Goal: Information Seeking & Learning: Learn about a topic

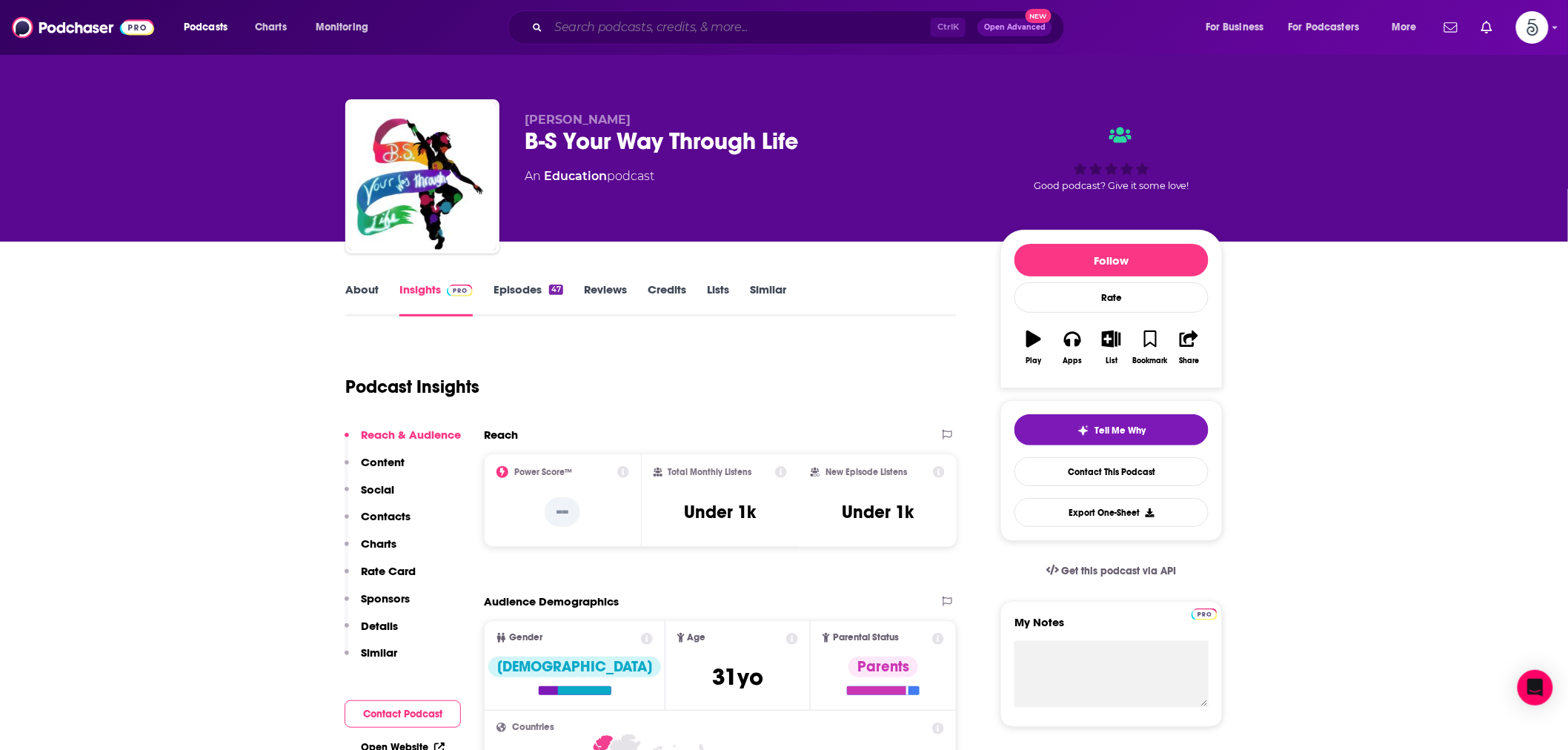
click at [568, 25] on input "Search podcasts, credits, & more..." at bounding box center [739, 27] width 383 height 24
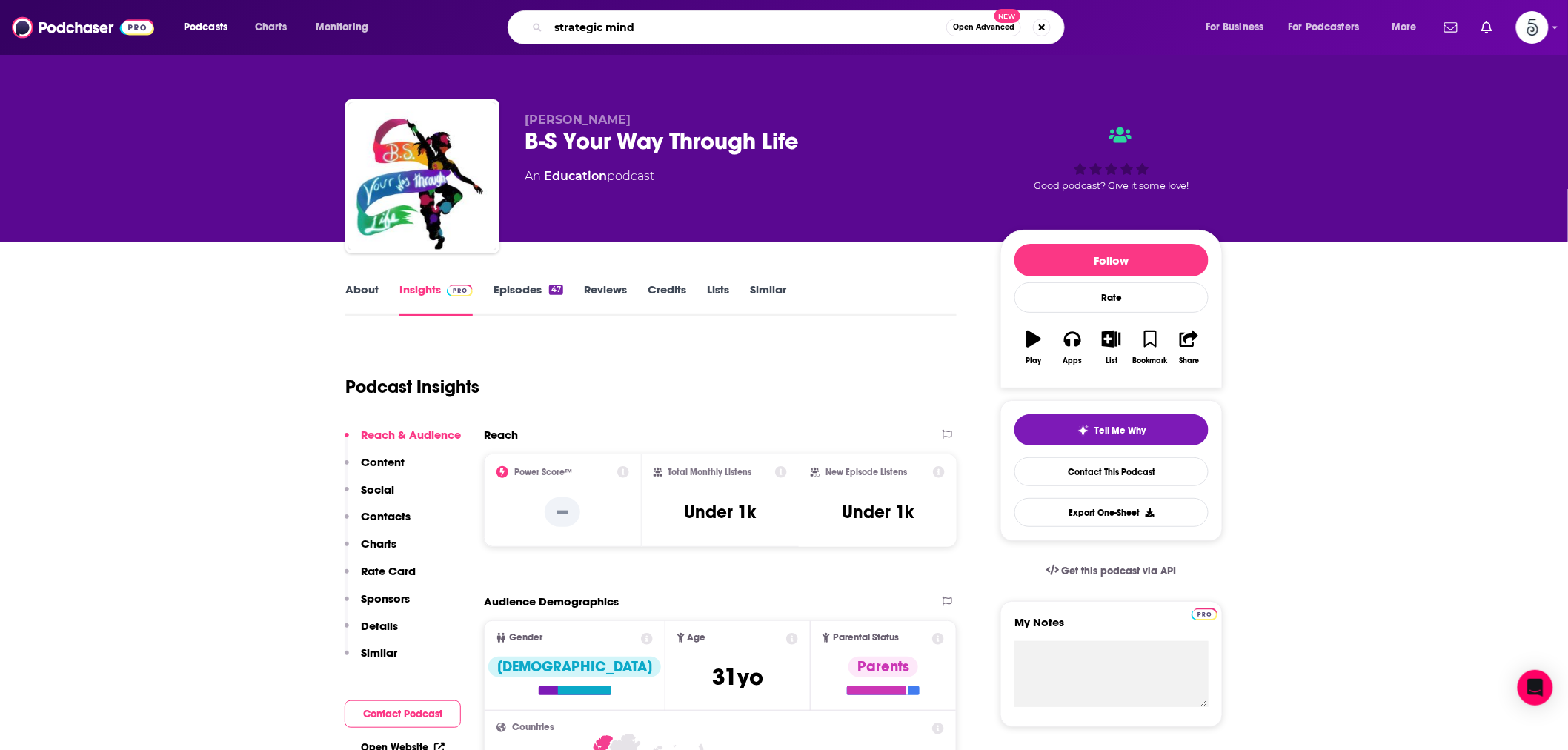
type input "strategic minds"
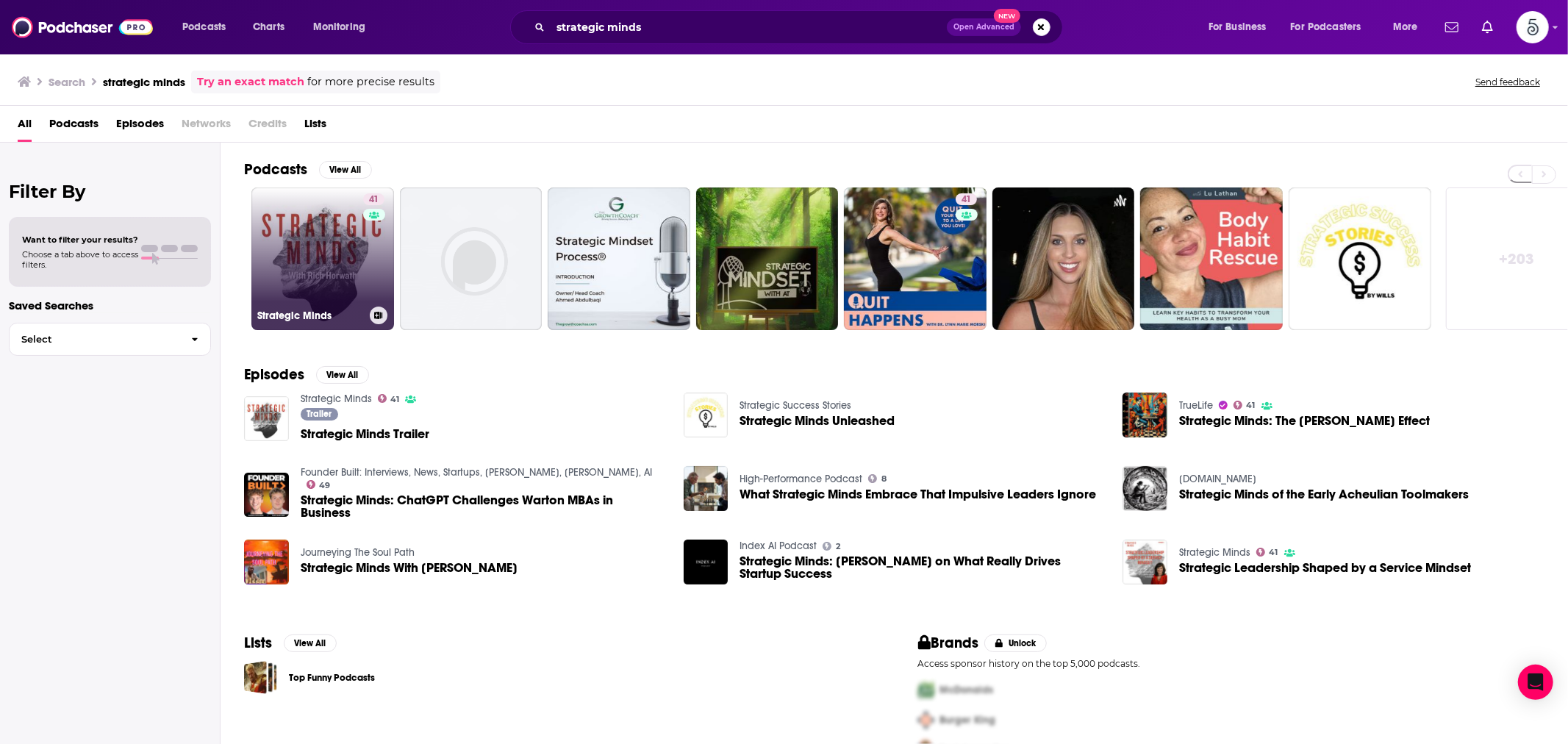
click at [332, 288] on link "41 Strategic Minds" at bounding box center [322, 258] width 142 height 142
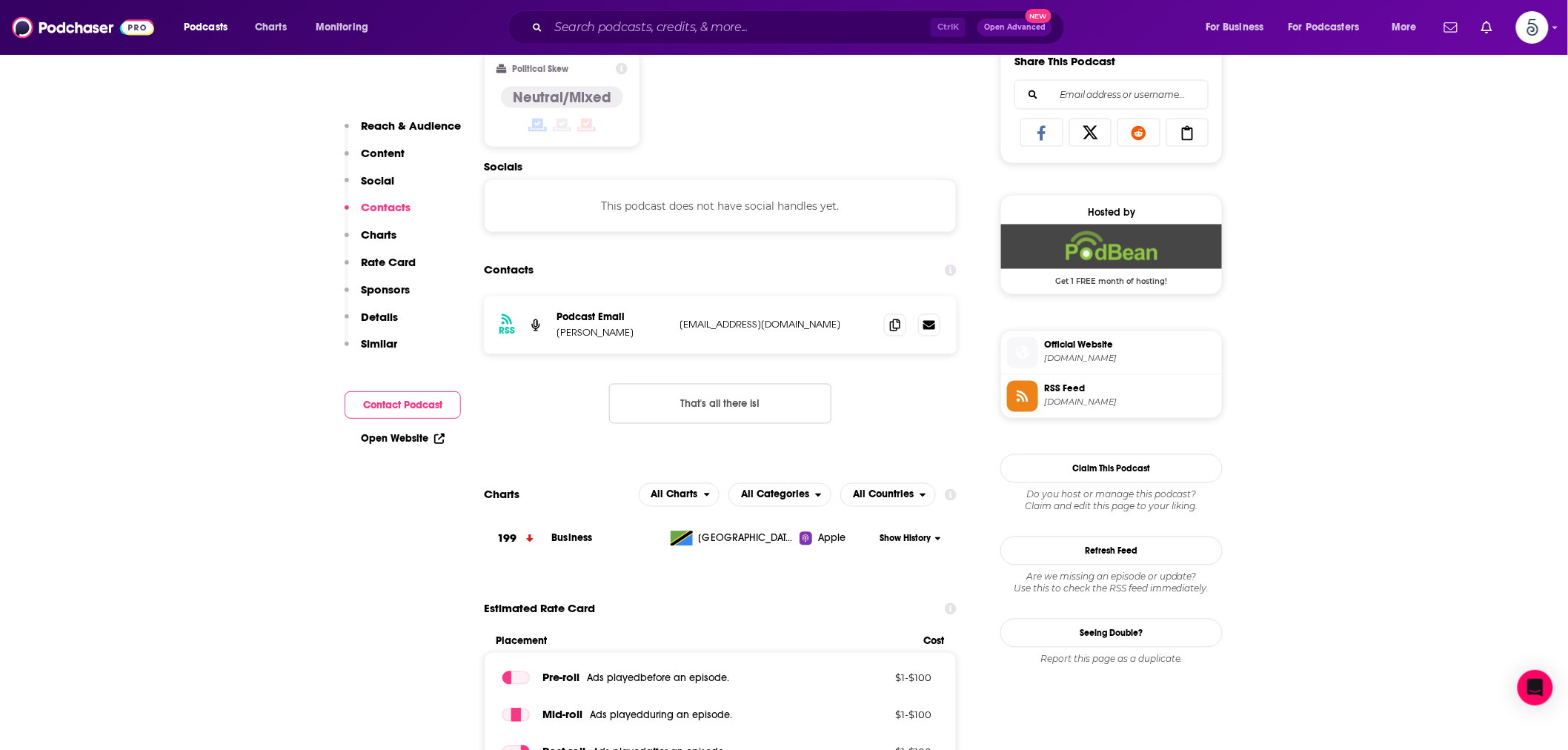
scroll to position [960, 0]
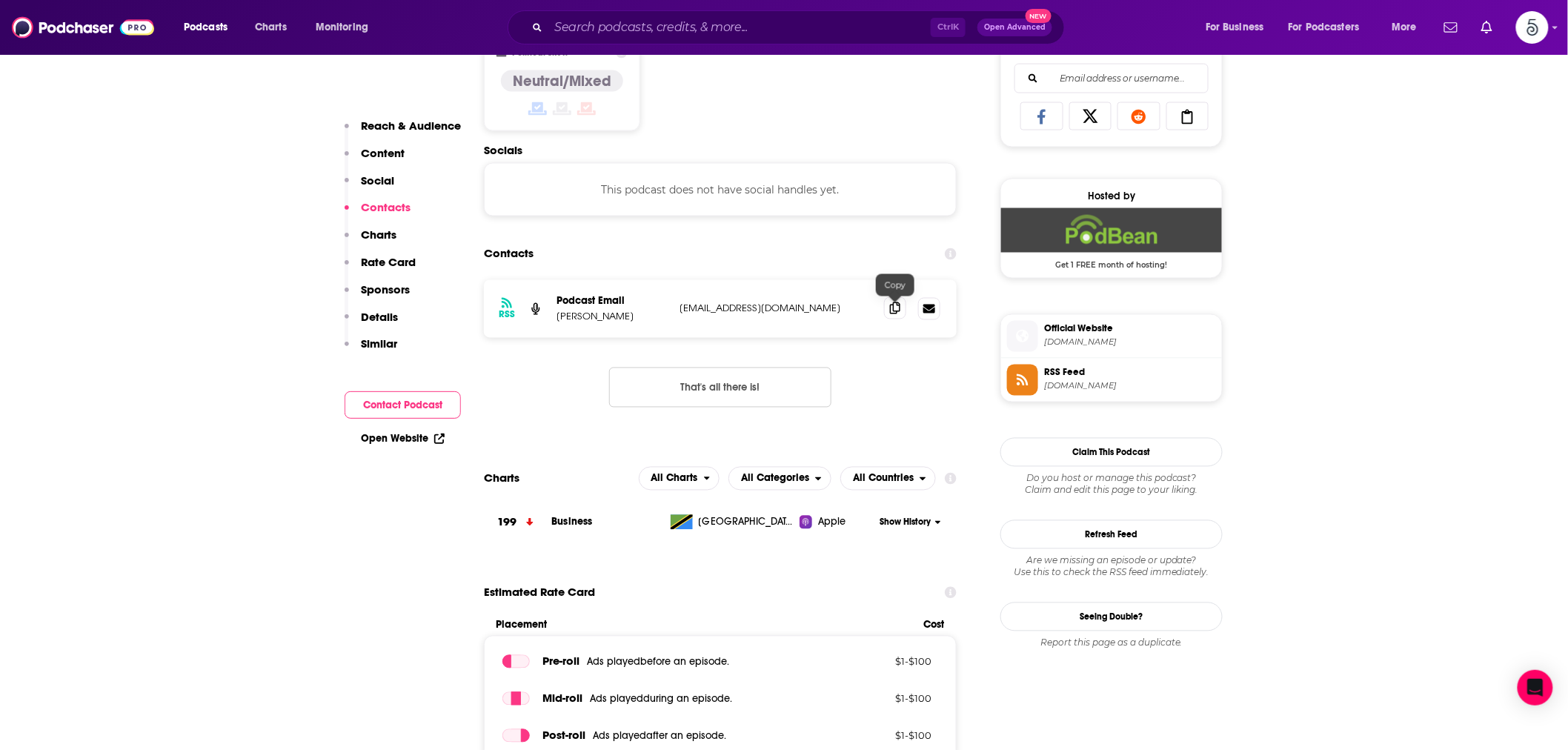
click at [899, 311] on icon at bounding box center [895, 308] width 10 height 12
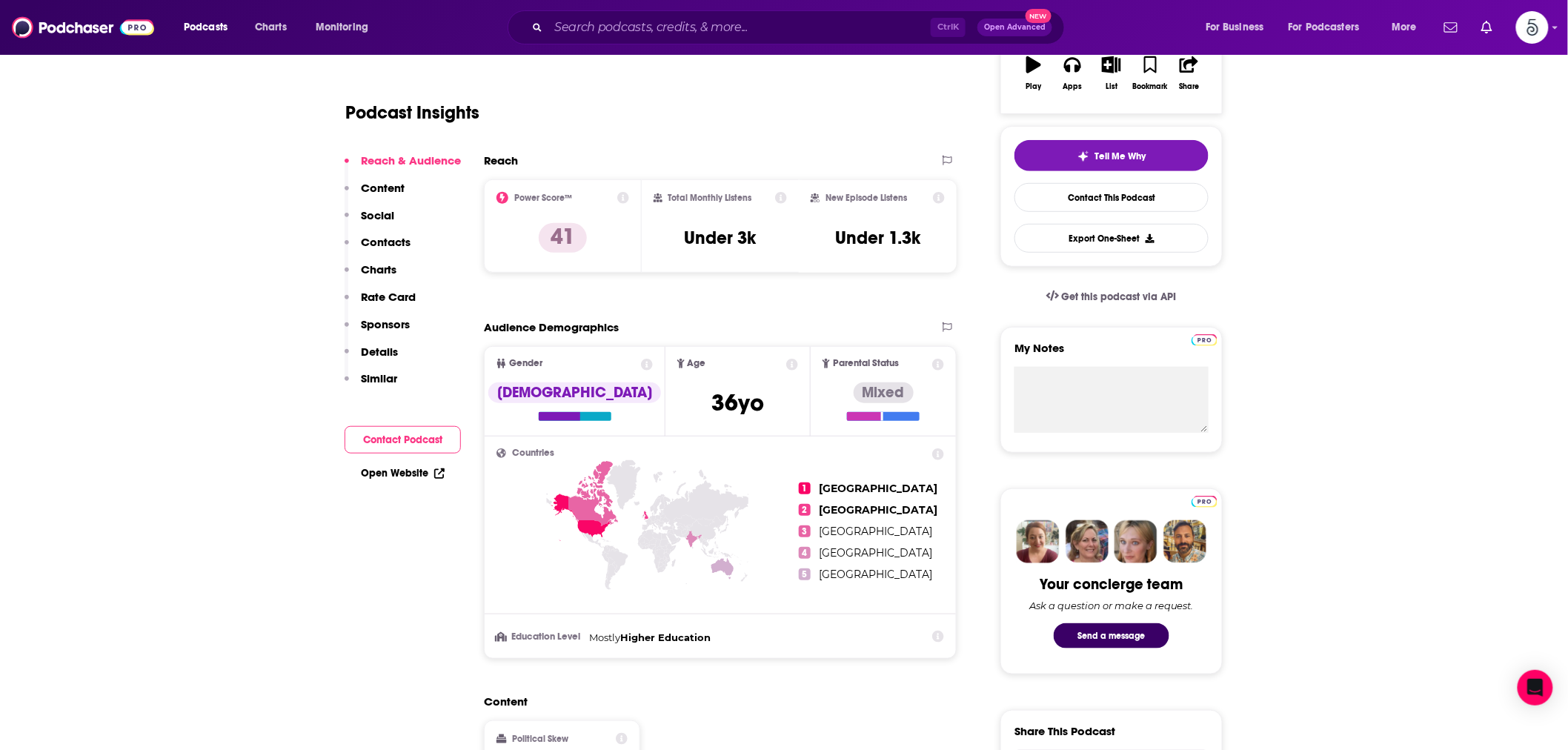
scroll to position [0, 0]
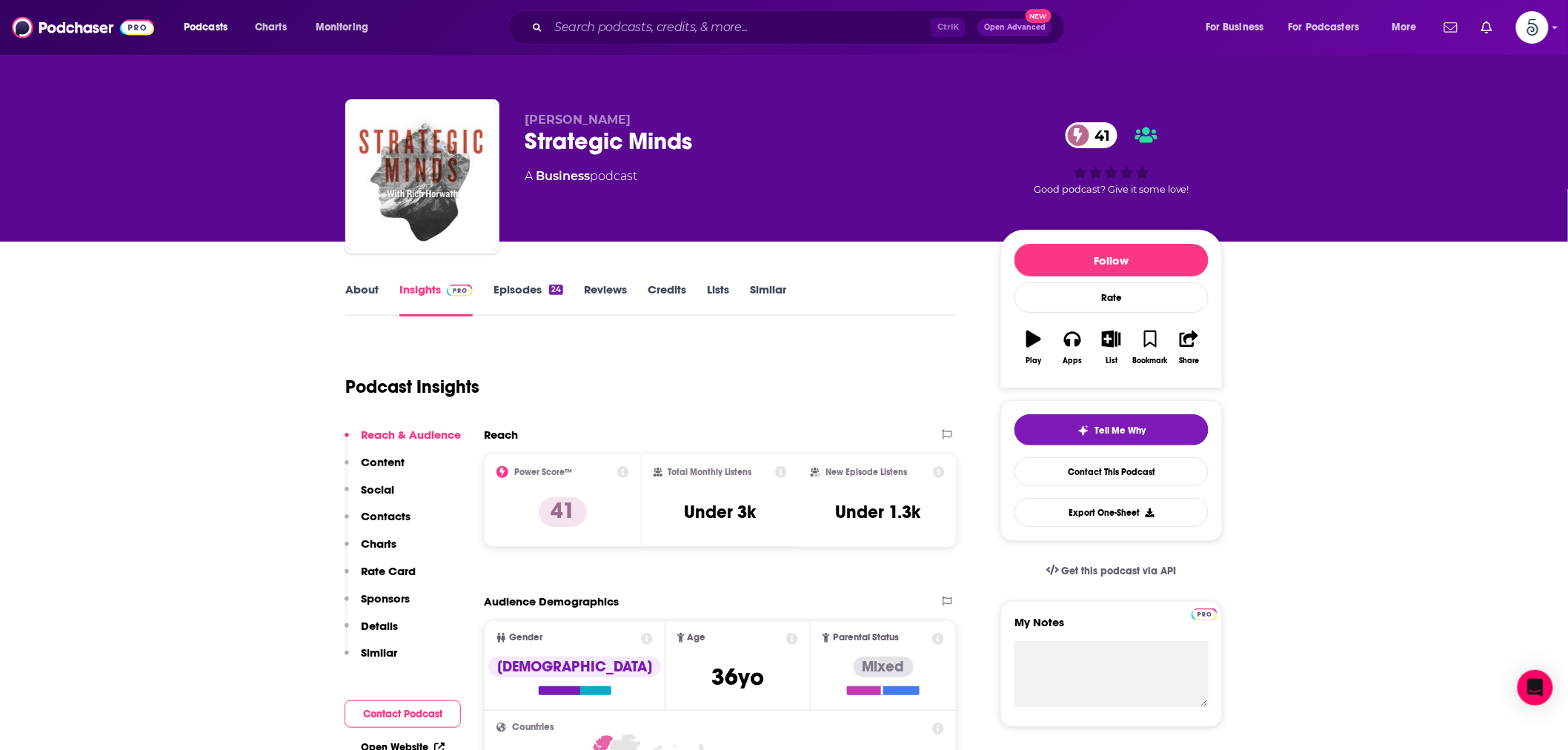
click at [367, 290] on link "About" at bounding box center [361, 299] width 33 height 34
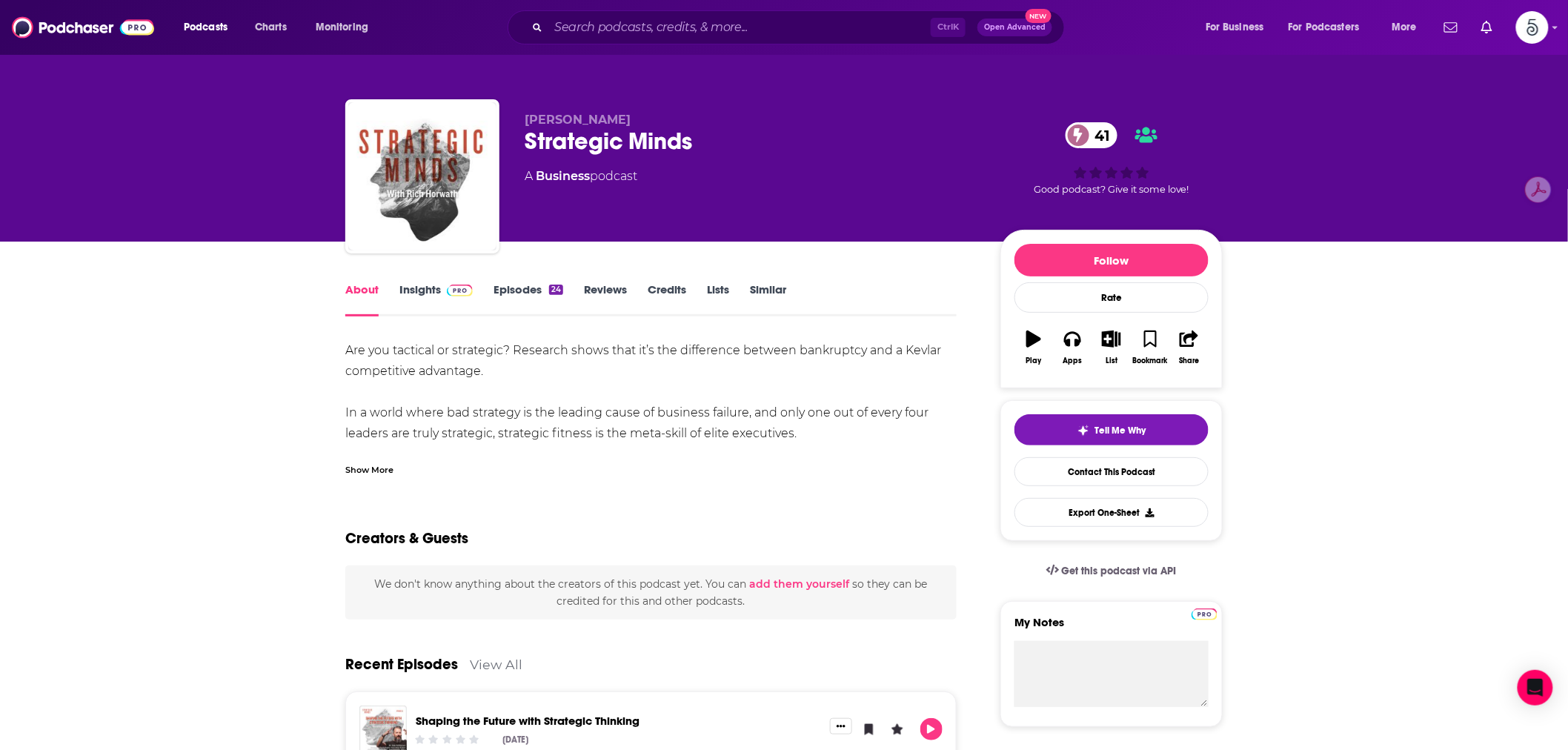
click at [686, 39] on div "Ctrl K Open Advanced New" at bounding box center [786, 27] width 557 height 34
click at [684, 31] on input "Search podcasts, credits, & more..." at bounding box center [739, 27] width 383 height 24
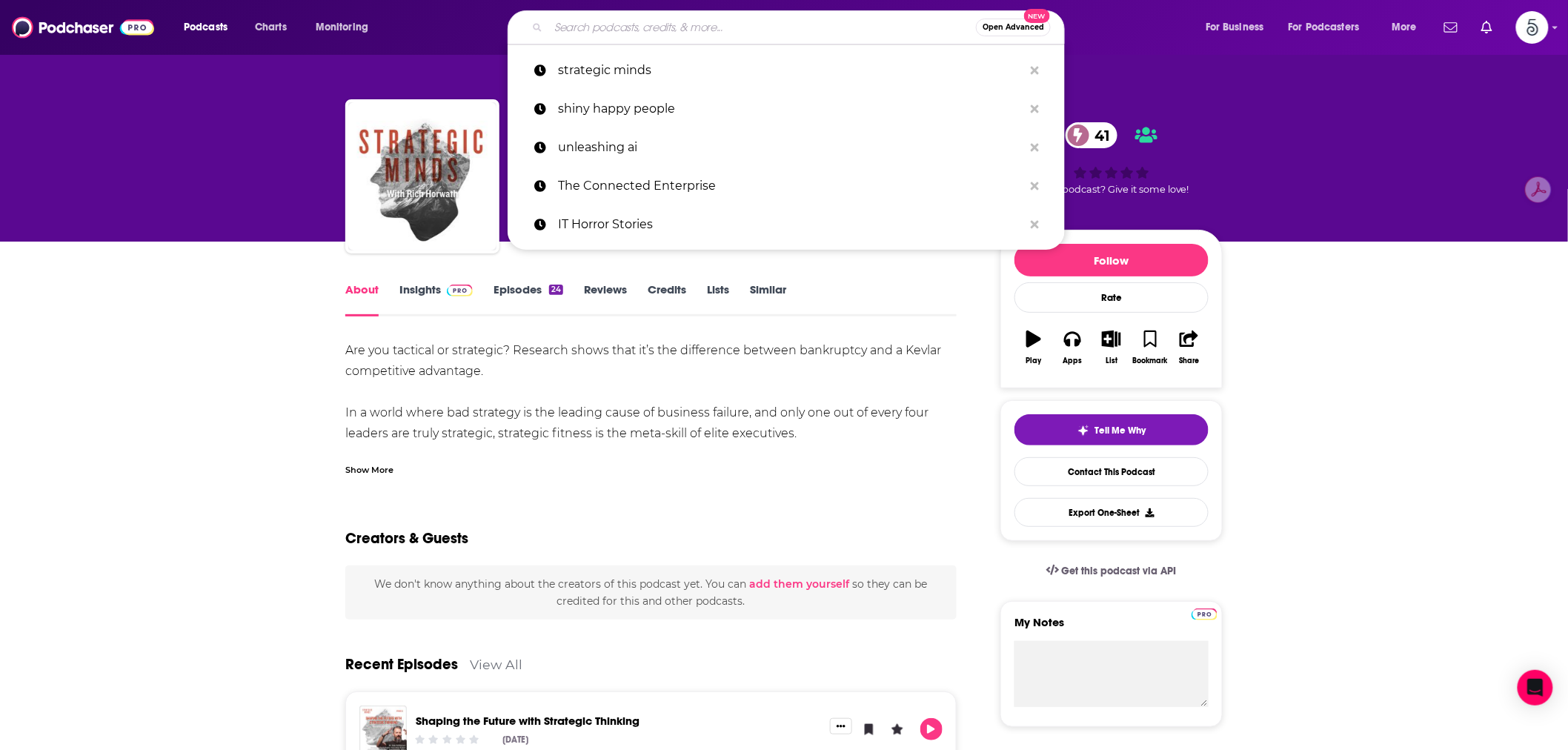
paste input "Finding Passion and Purpose: Your path to spiritual Growth"
type input "Finding Passion and Purpose: Your path to spiritual Growth"
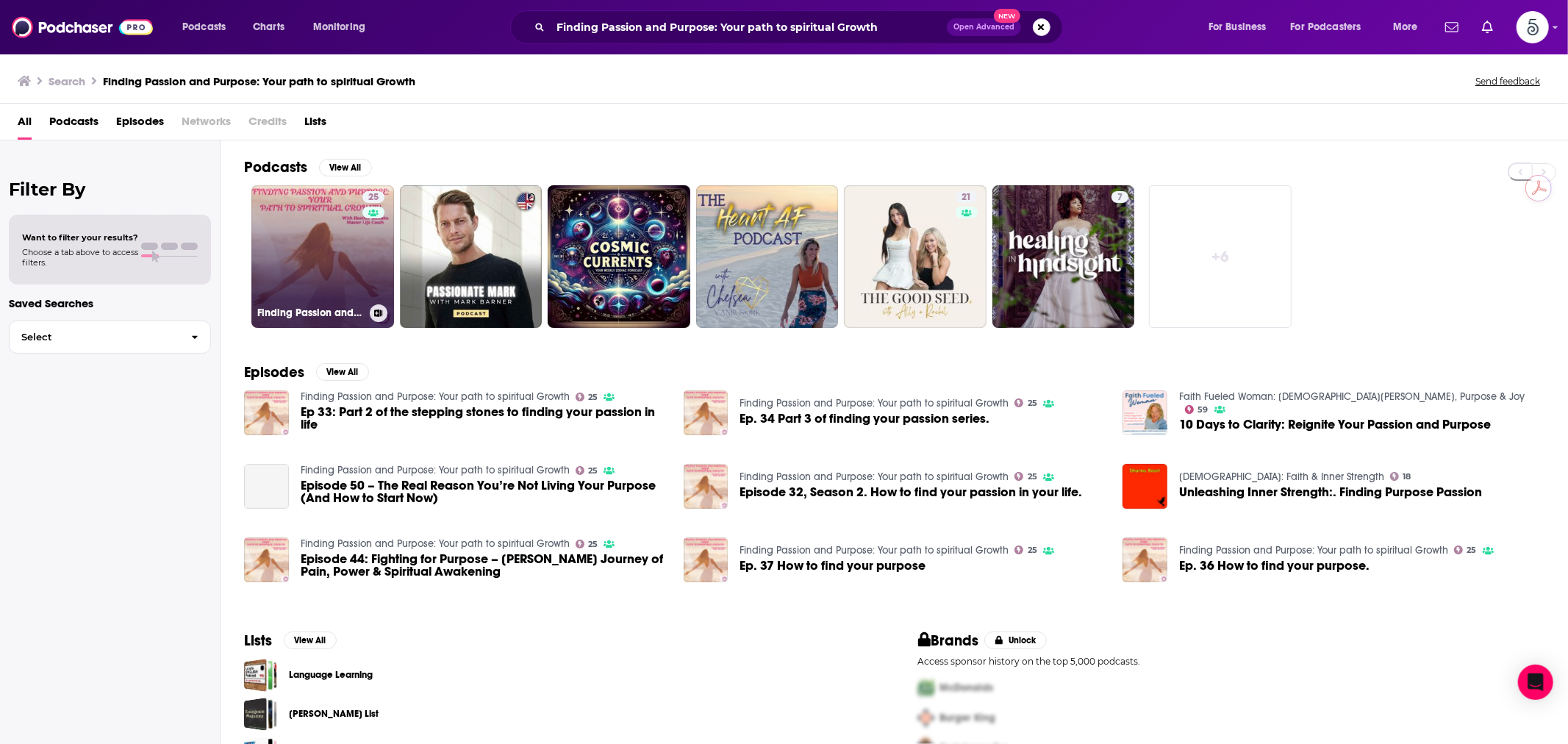
click at [295, 252] on link "25 Finding Passion and Purpose: Your path to spiritual Growth" at bounding box center [322, 256] width 142 height 142
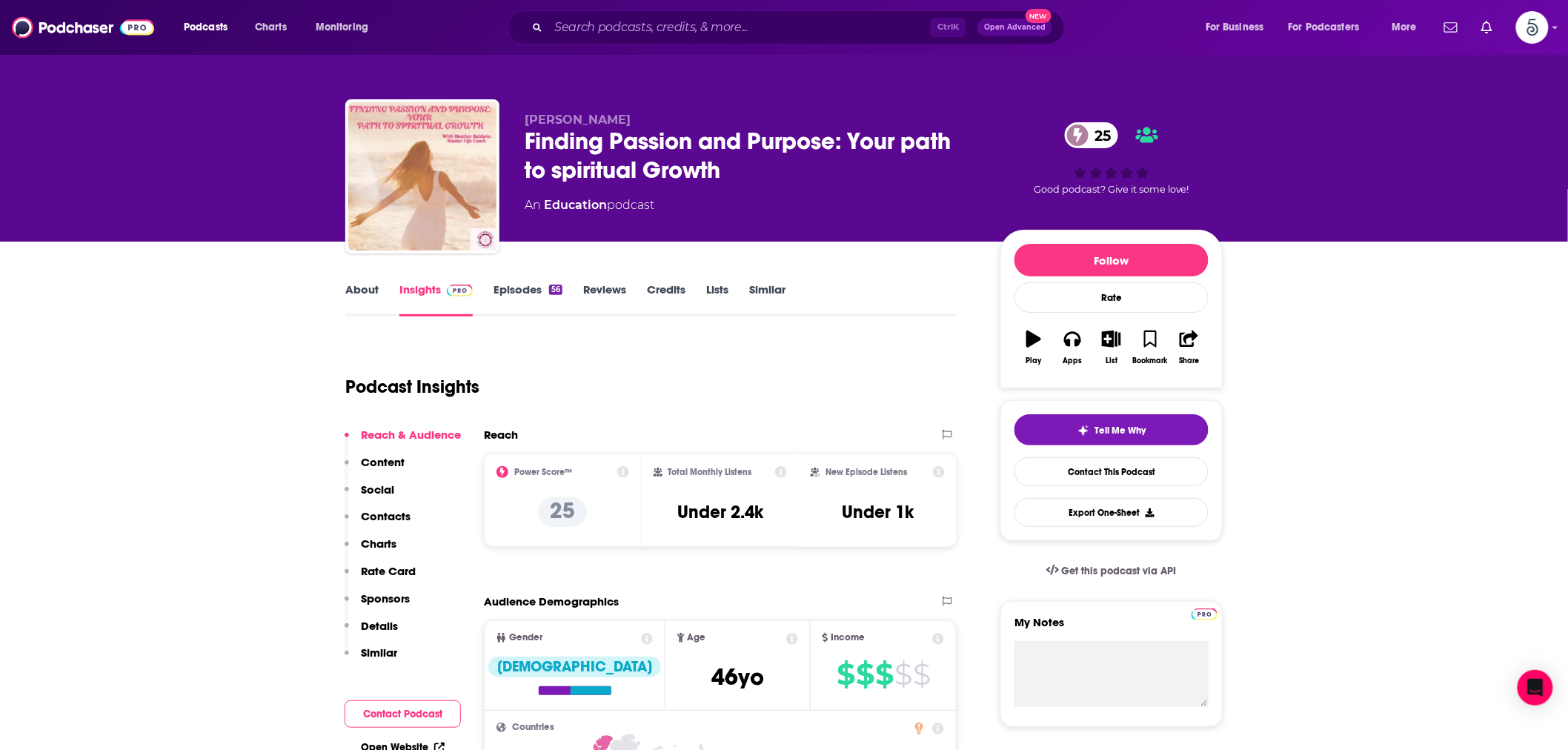
scroll to position [137, 0]
